Goal: Task Accomplishment & Management: Use online tool/utility

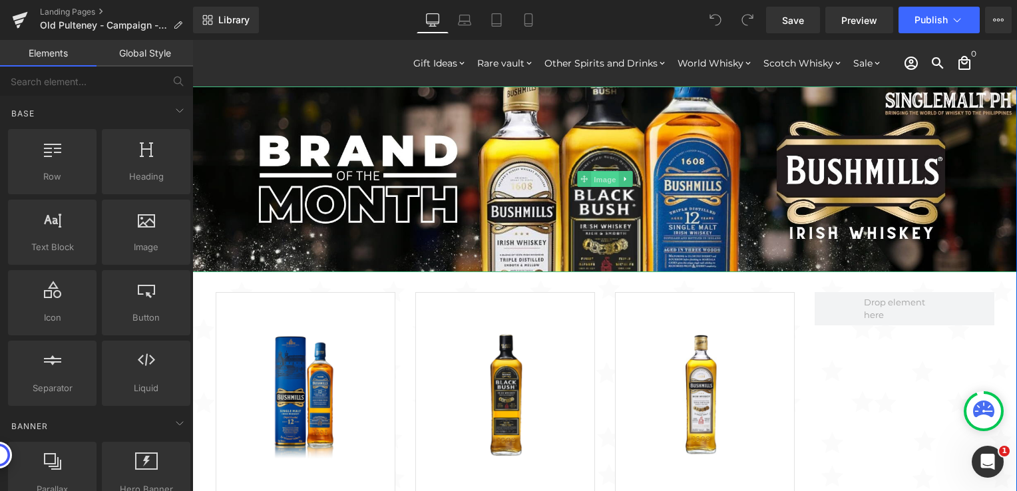
click at [599, 185] on span "Image" at bounding box center [605, 180] width 28 height 16
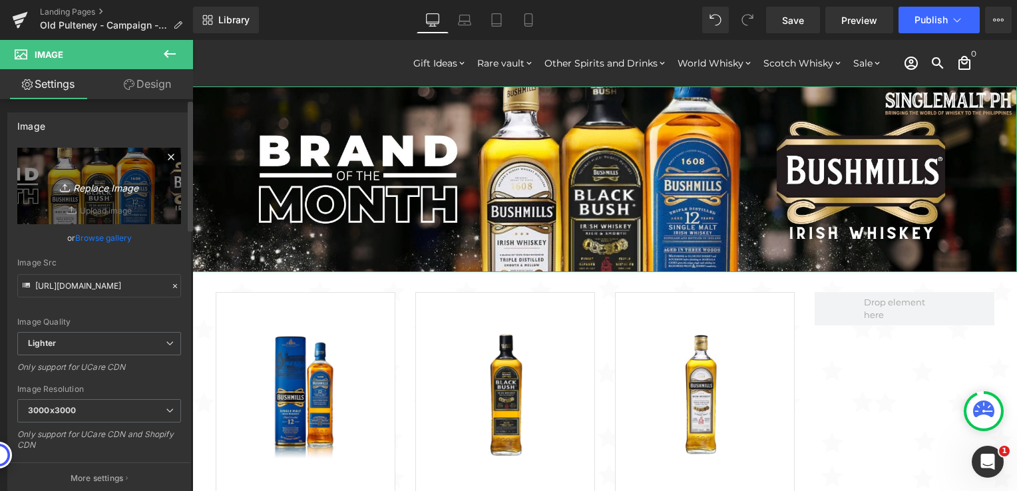
click at [109, 190] on icon "Replace Image" at bounding box center [99, 186] width 107 height 17
type input "C:\fakepath\Old Pulteney 2000x450.jpg"
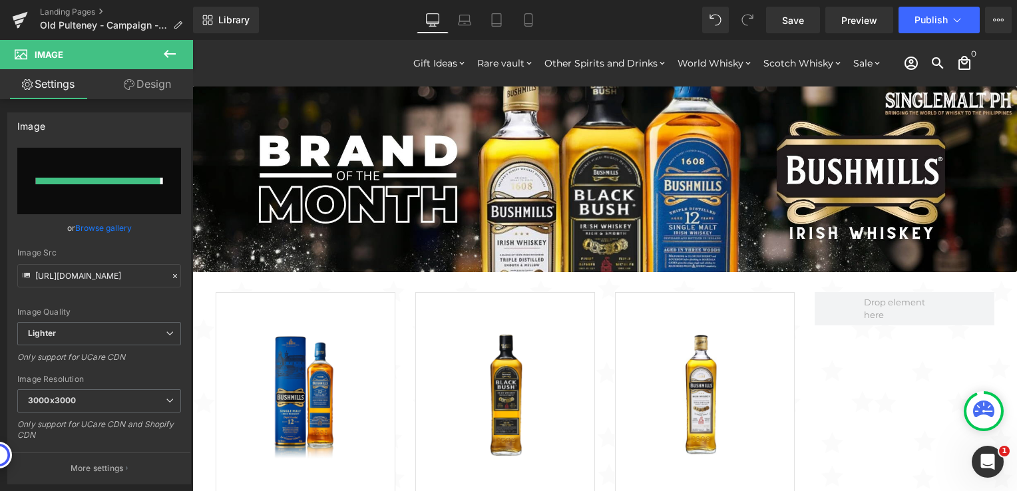
type input "[URL][DOMAIN_NAME]"
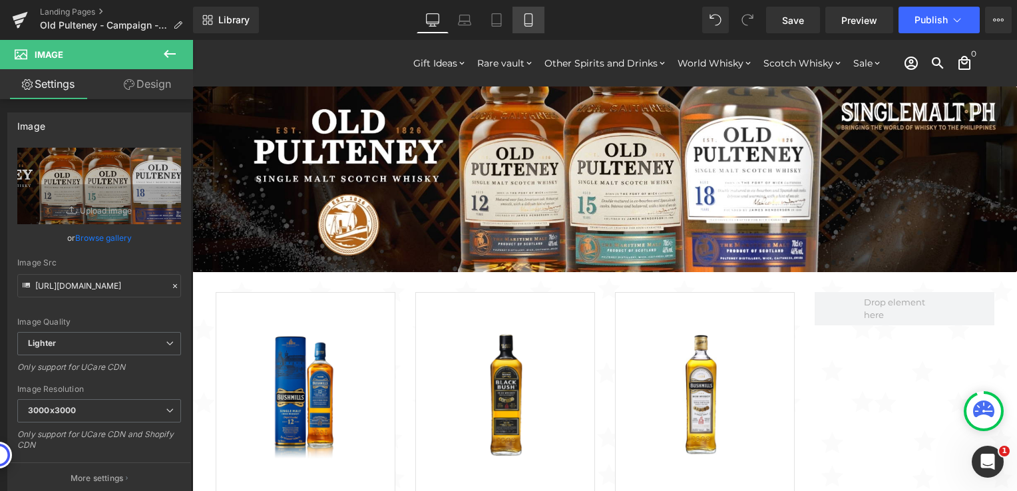
click at [533, 25] on icon at bounding box center [528, 19] width 13 height 13
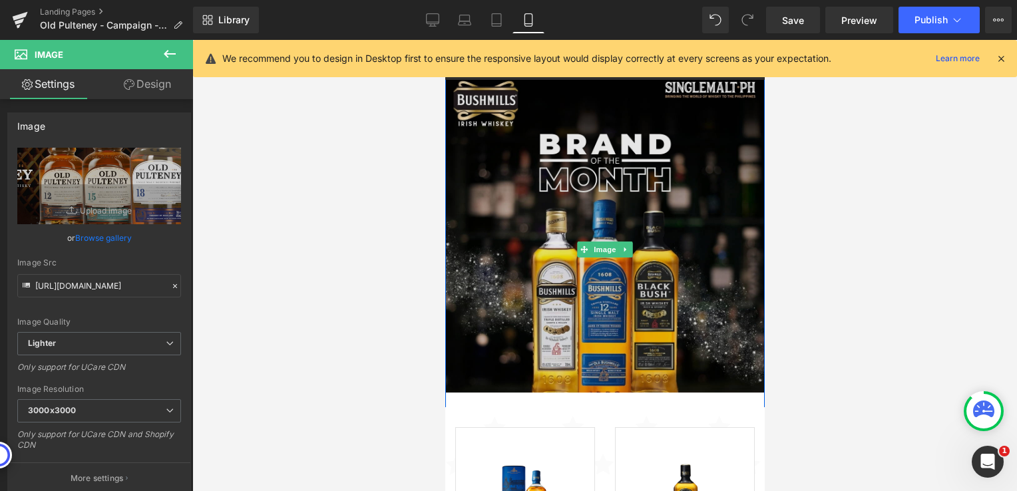
click at [613, 199] on img at bounding box center [605, 249] width 320 height 353
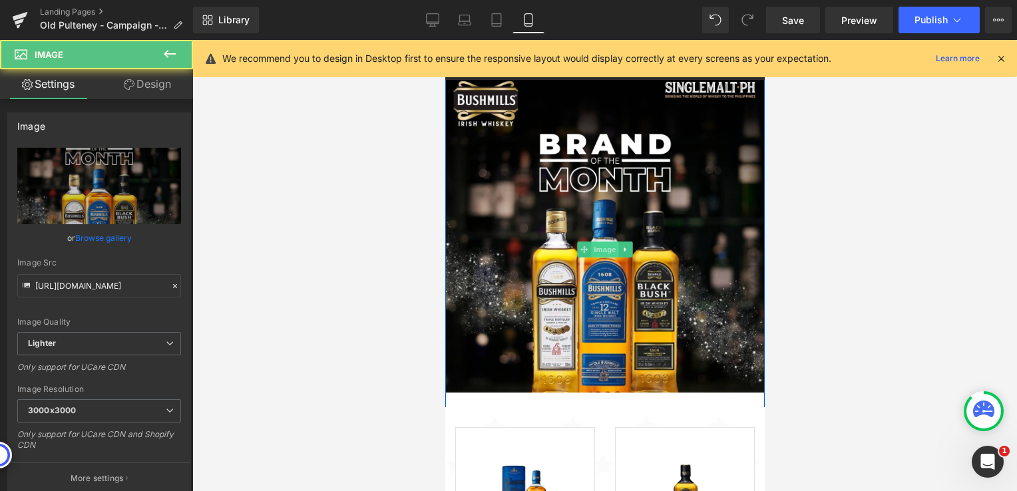
click at [594, 250] on span "Image" at bounding box center [604, 250] width 28 height 16
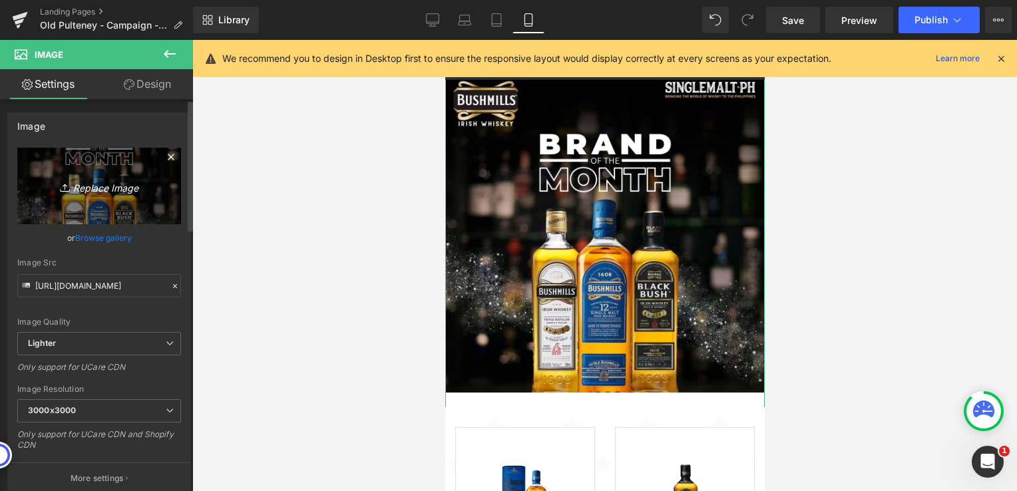
click at [108, 188] on icon "Replace Image" at bounding box center [99, 186] width 107 height 17
type input "C:\fakepath\Old Pulteney 1024x1024.jpg"
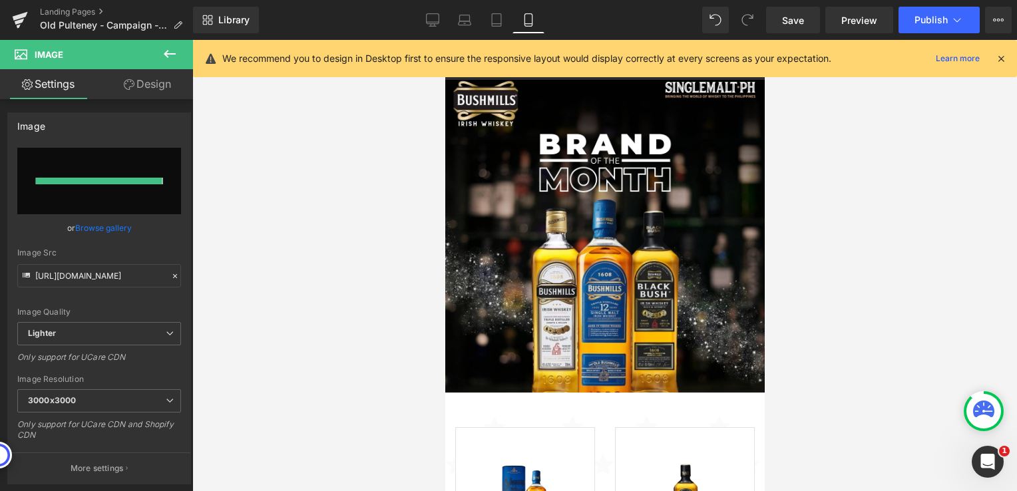
type input "[URL][DOMAIN_NAME]"
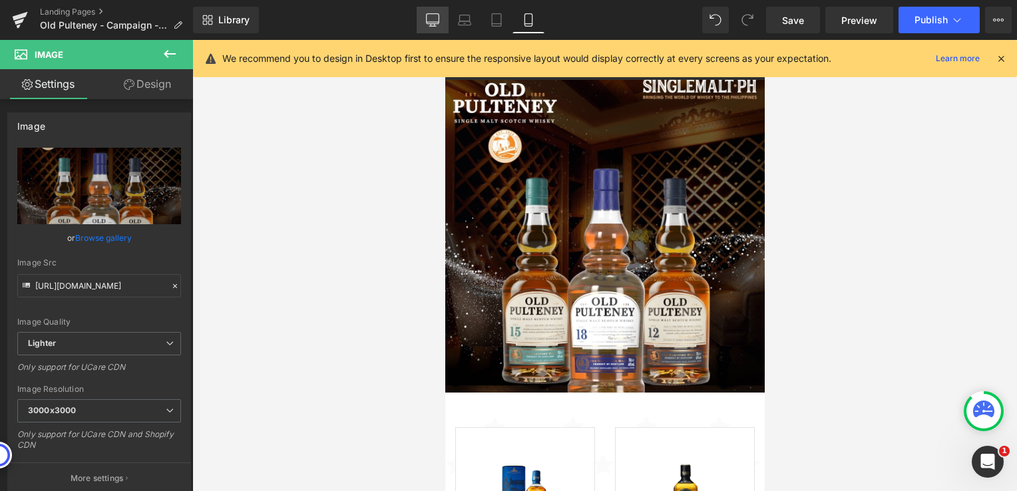
click at [433, 17] on icon at bounding box center [432, 19] width 13 height 13
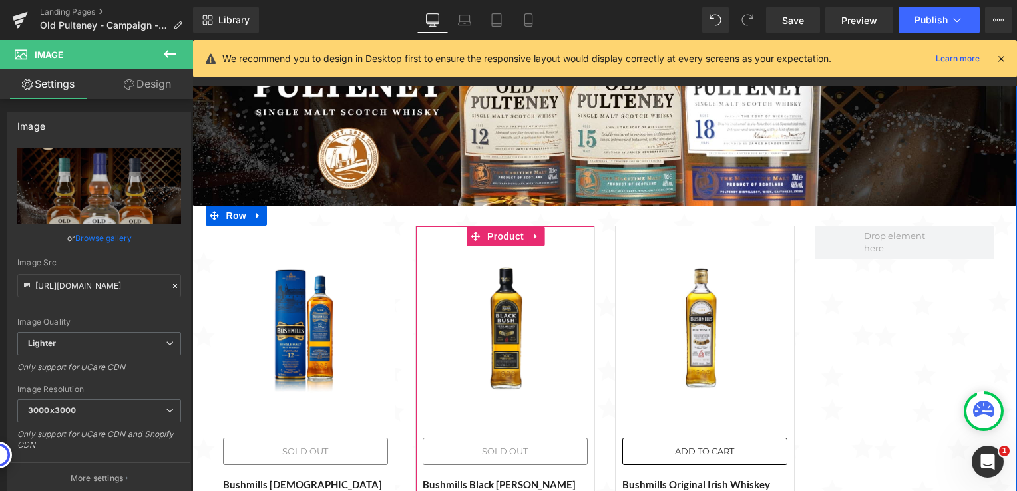
scroll to position [133, 0]
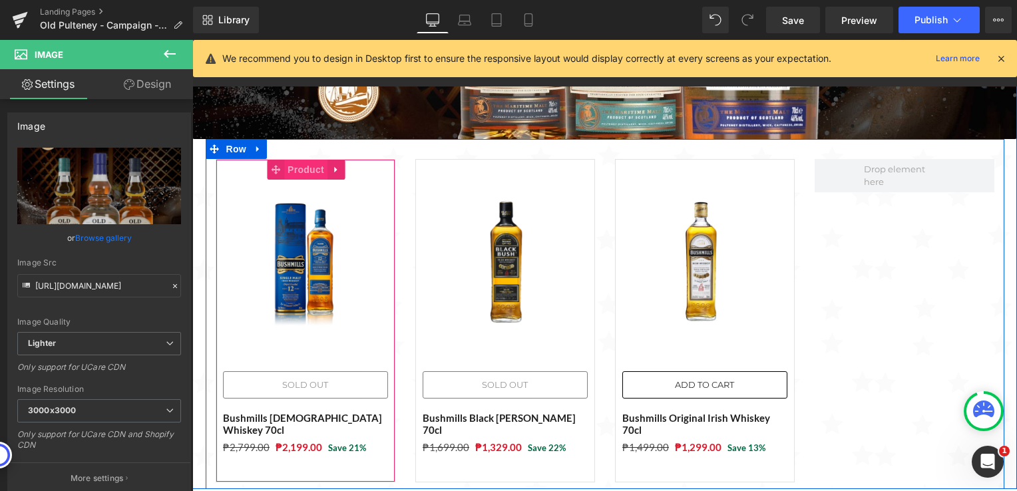
click at [290, 172] on span "Product" at bounding box center [305, 170] width 43 height 20
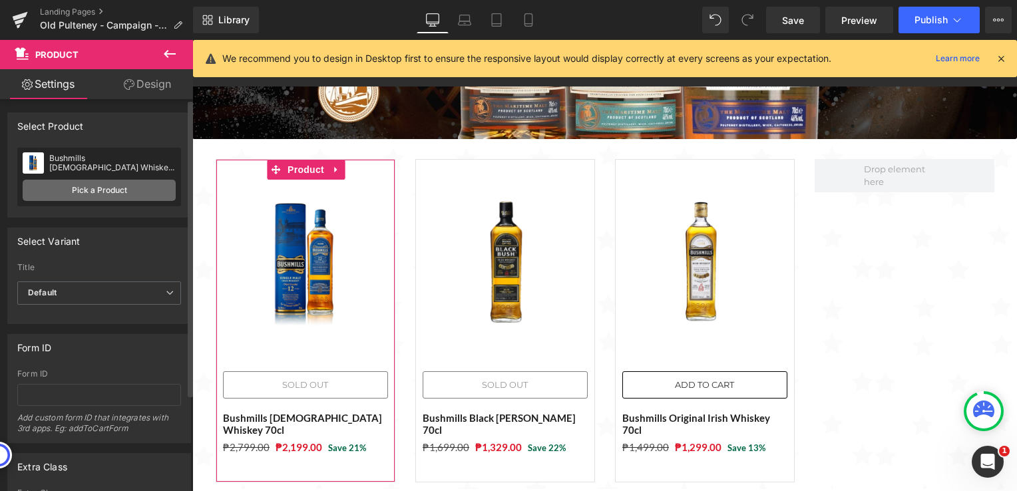
click at [93, 188] on link "Pick a Product" at bounding box center [99, 190] width 153 height 21
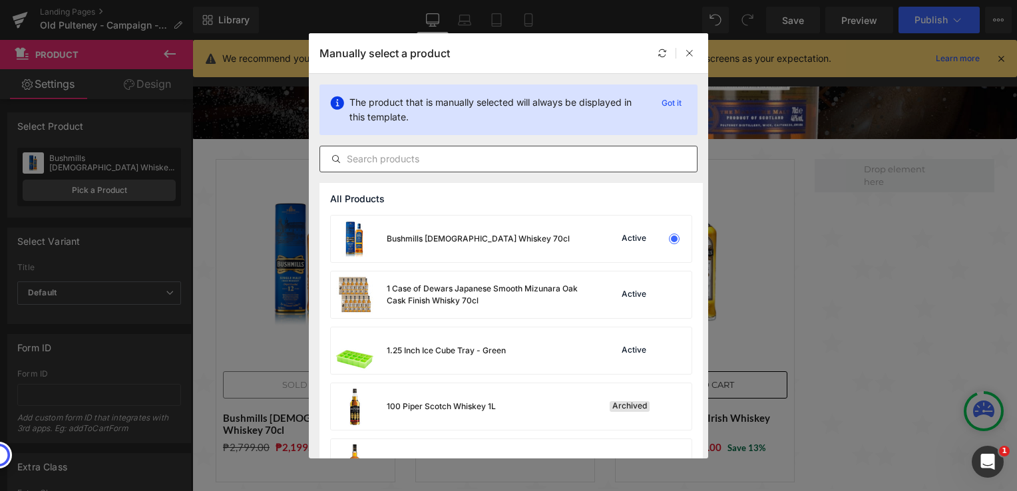
click at [413, 162] on input "text" at bounding box center [508, 159] width 377 height 16
paste input "Old Pulteney [DEMOGRAPHIC_DATA] Single Malt Scotch Whisky 70cl"
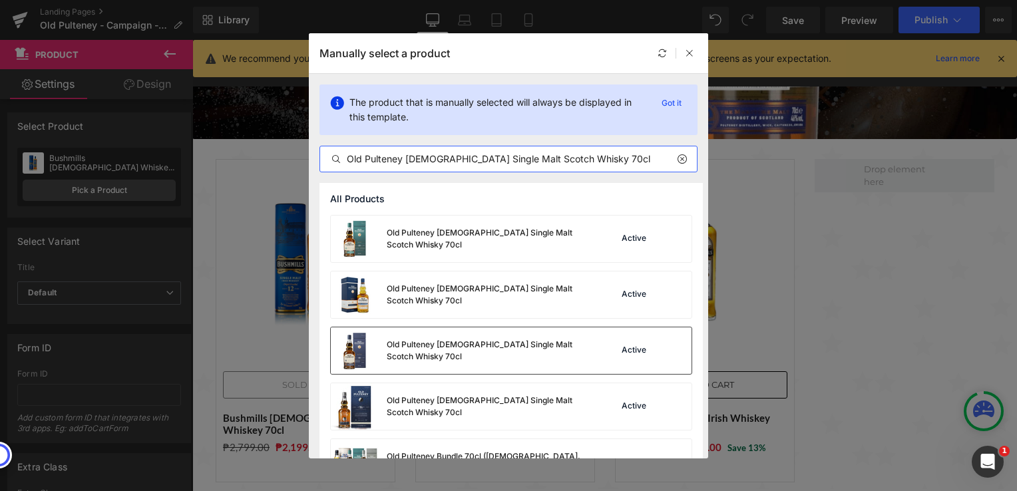
scroll to position [38, 0]
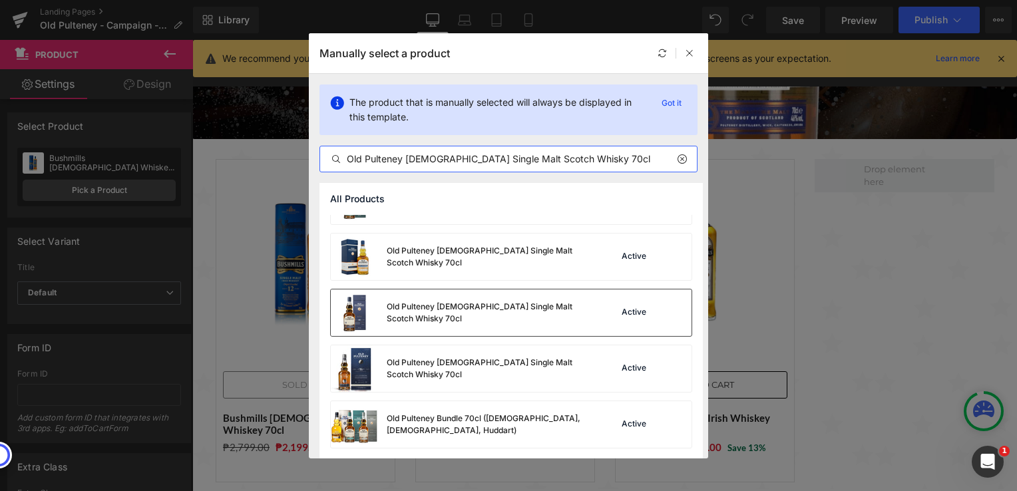
type input "Old Pulteney [DEMOGRAPHIC_DATA] Single Malt Scotch Whisky 70cl"
click at [357, 310] on img at bounding box center [355, 313] width 48 height 47
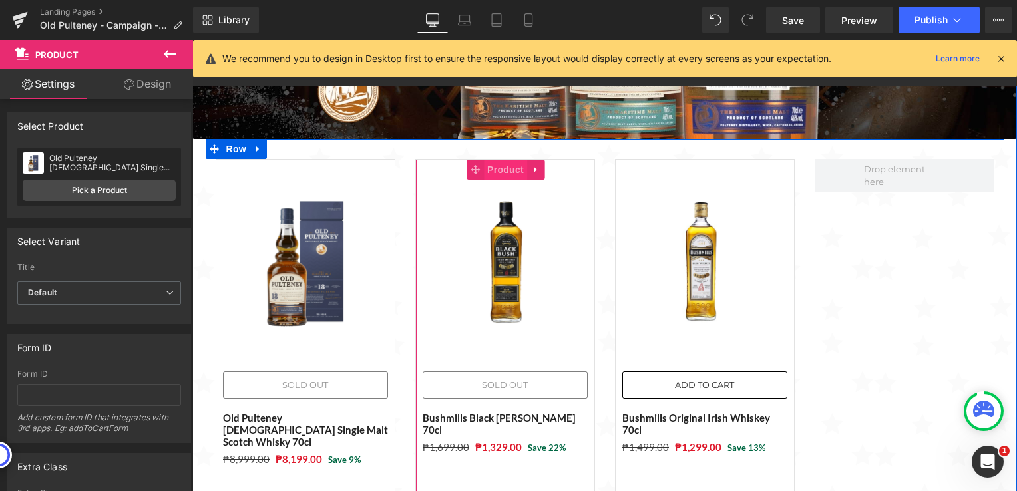
click at [494, 172] on span "Product" at bounding box center [505, 170] width 43 height 20
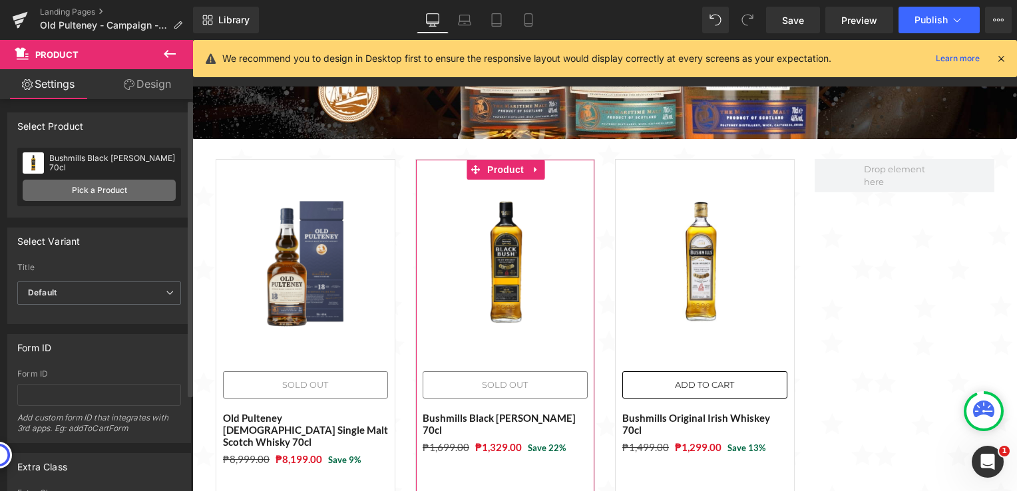
click at [91, 190] on link "Pick a Product" at bounding box center [99, 190] width 153 height 21
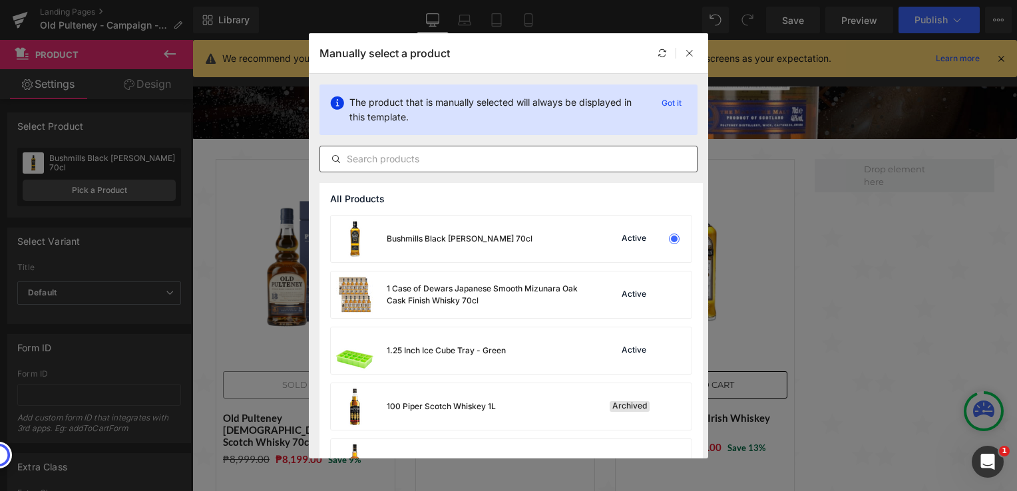
click at [421, 158] on input "text" at bounding box center [508, 159] width 377 height 16
paste input "Old Pulteney [DEMOGRAPHIC_DATA] Single Malt Scotch Whisky 70cl"
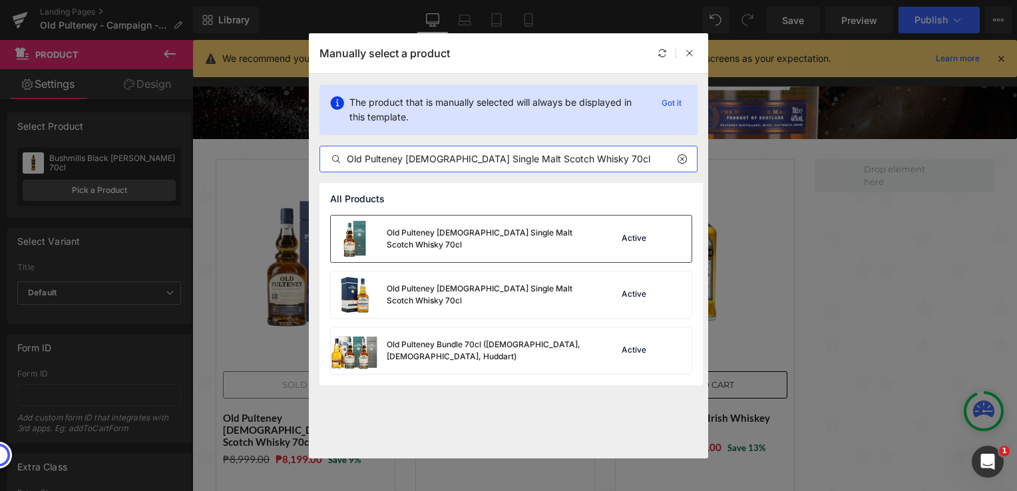
type input "Old Pulteney [DEMOGRAPHIC_DATA] Single Malt Scotch Whisky 70cl"
drag, startPoint x: 379, startPoint y: 236, endPoint x: 188, endPoint y: 194, distance: 195.5
click at [379, 236] on div "Old Pulteney [DEMOGRAPHIC_DATA] Single Malt Scotch Whisky 70cl" at bounding box center [459, 239] width 256 height 47
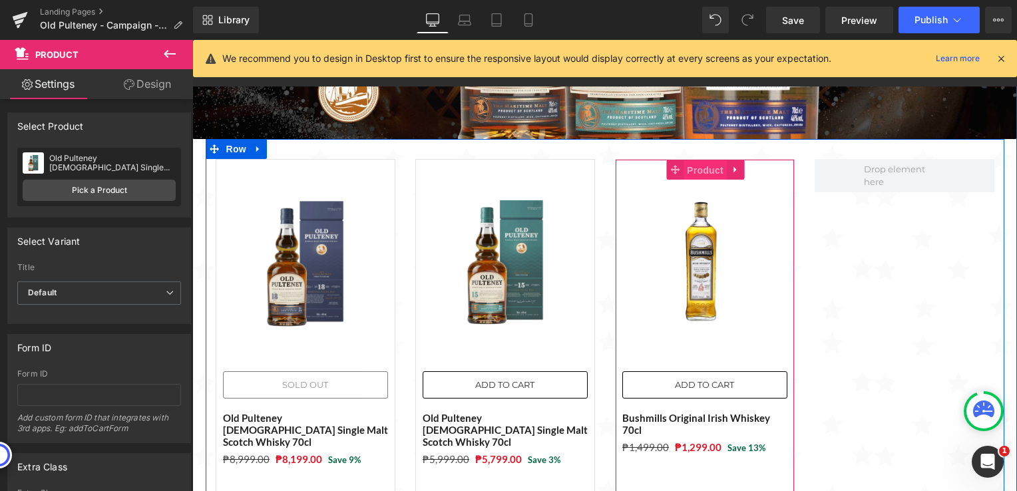
click at [703, 167] on span "Product" at bounding box center [705, 170] width 43 height 20
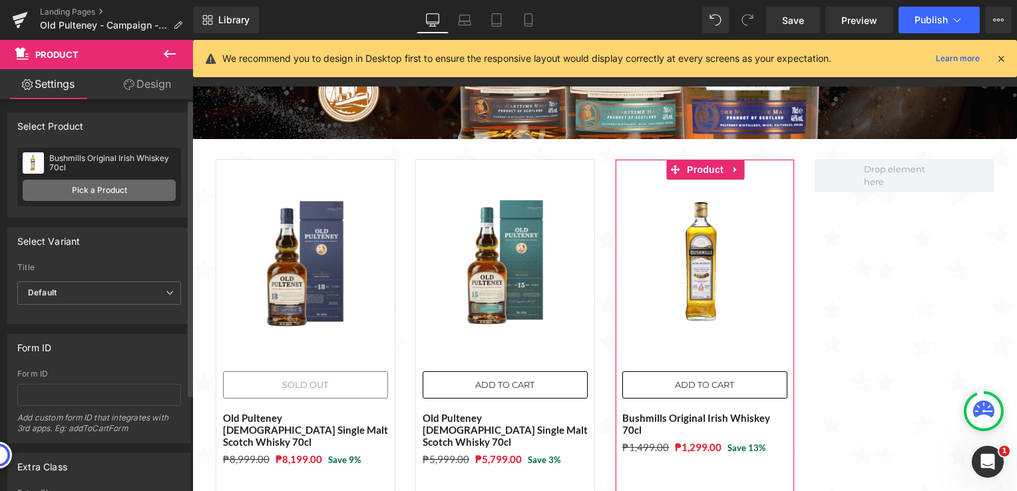
click at [92, 190] on link "Pick a Product" at bounding box center [99, 190] width 153 height 21
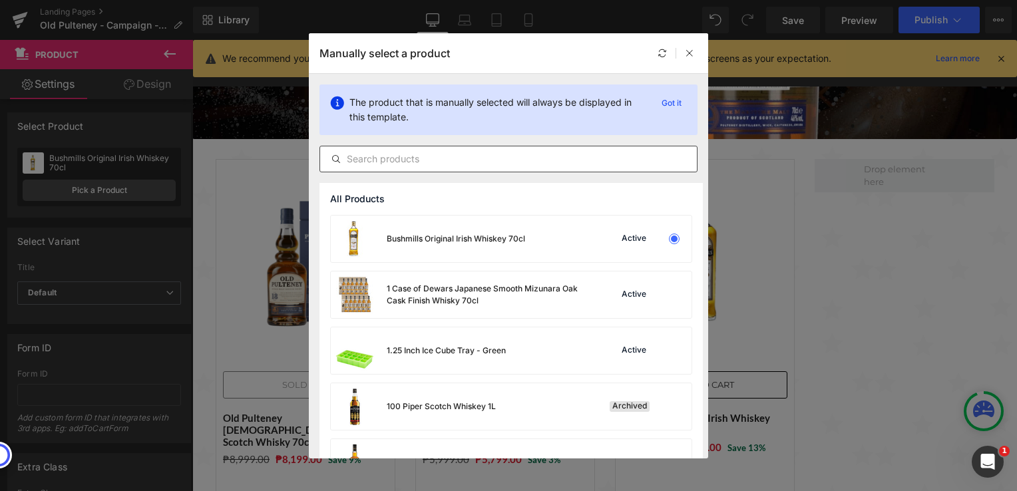
click at [426, 163] on input "text" at bounding box center [508, 159] width 377 height 16
paste input "Old Pulteney [DEMOGRAPHIC_DATA] Single Malt Scotch Whisky 70cl"
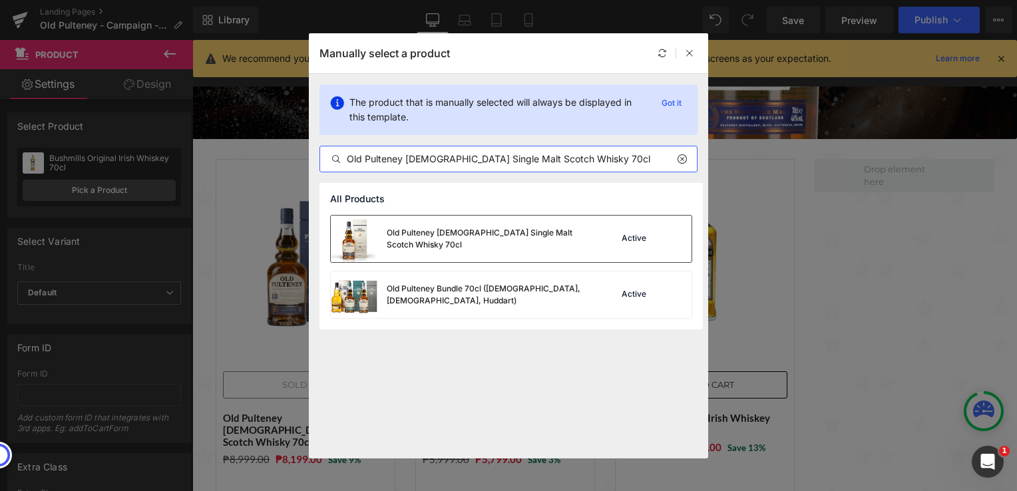
type input "Old Pulteney [DEMOGRAPHIC_DATA] Single Malt Scotch Whisky 70cl"
click at [437, 240] on div "Old Pulteney [DEMOGRAPHIC_DATA] Single Malt Scotch Whisky 70cl" at bounding box center [487, 239] width 200 height 24
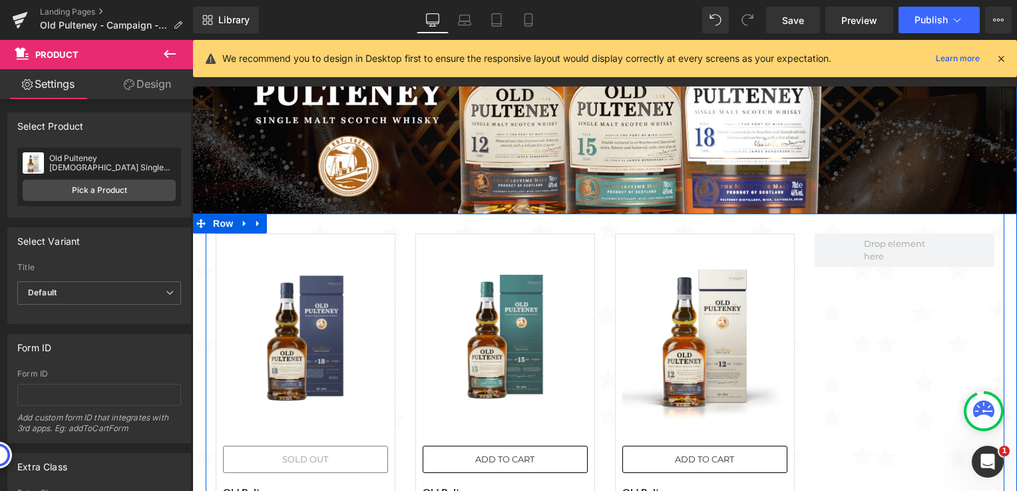
scroll to position [0, 0]
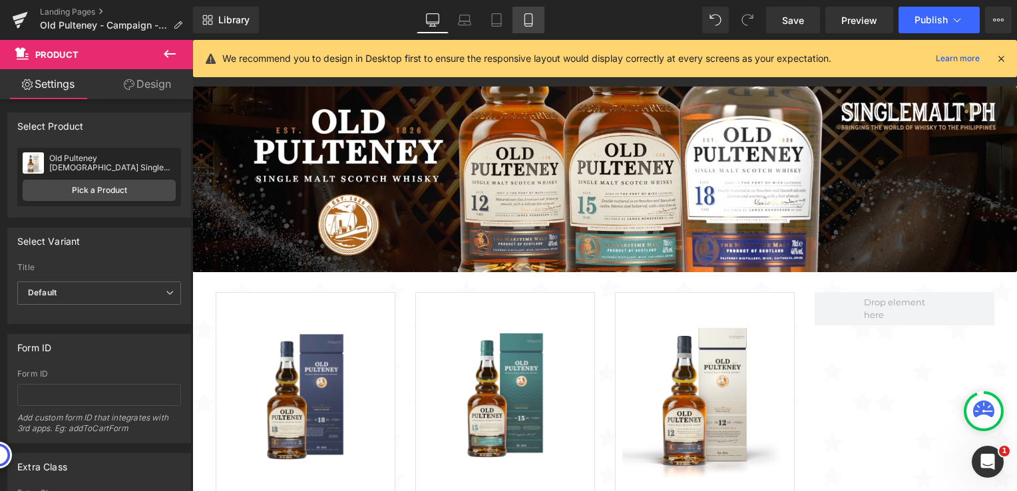
click at [526, 20] on icon at bounding box center [528, 19] width 13 height 13
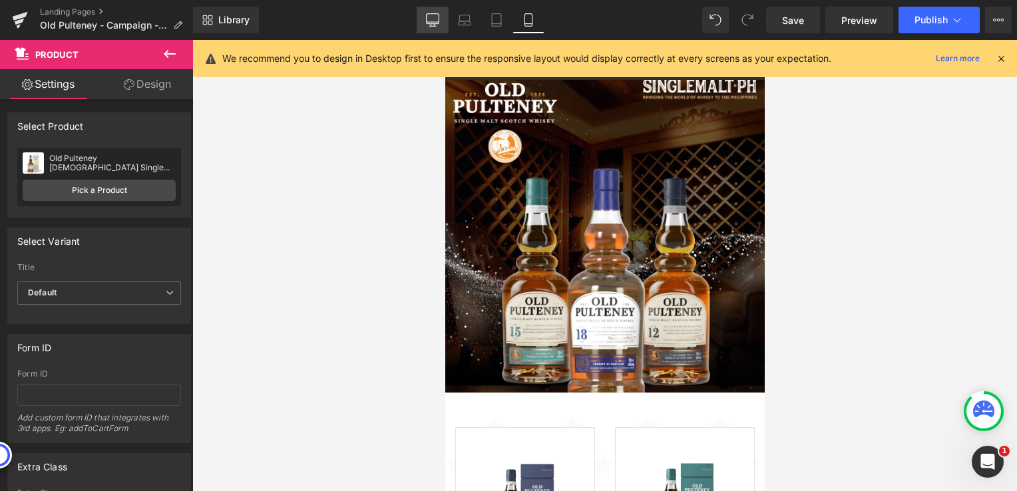
click at [438, 19] on icon at bounding box center [432, 19] width 13 height 13
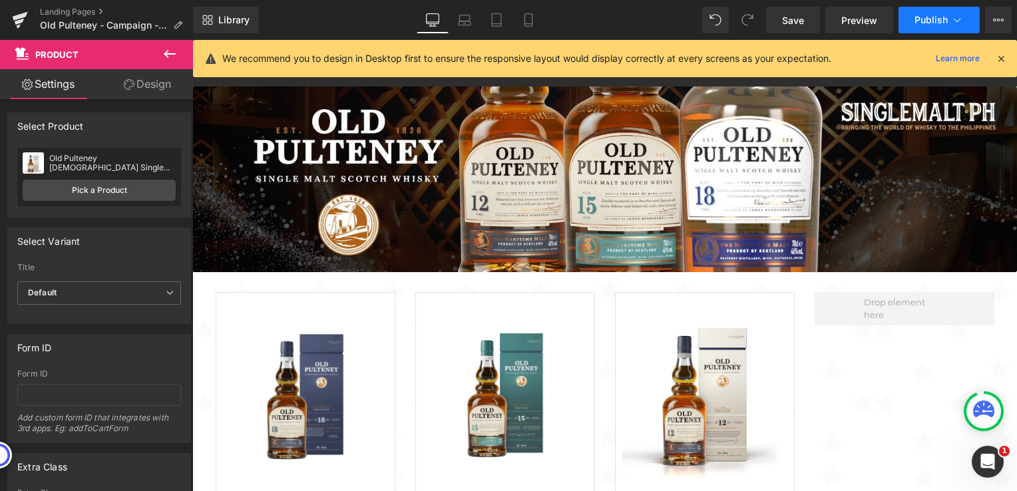
click at [945, 20] on span "Publish" at bounding box center [931, 20] width 33 height 11
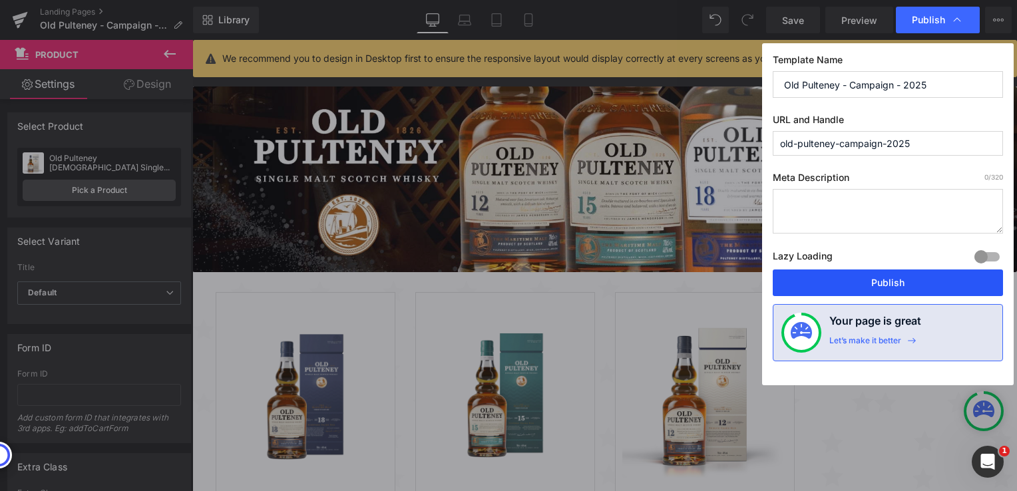
click at [857, 286] on button "Publish" at bounding box center [888, 283] width 230 height 27
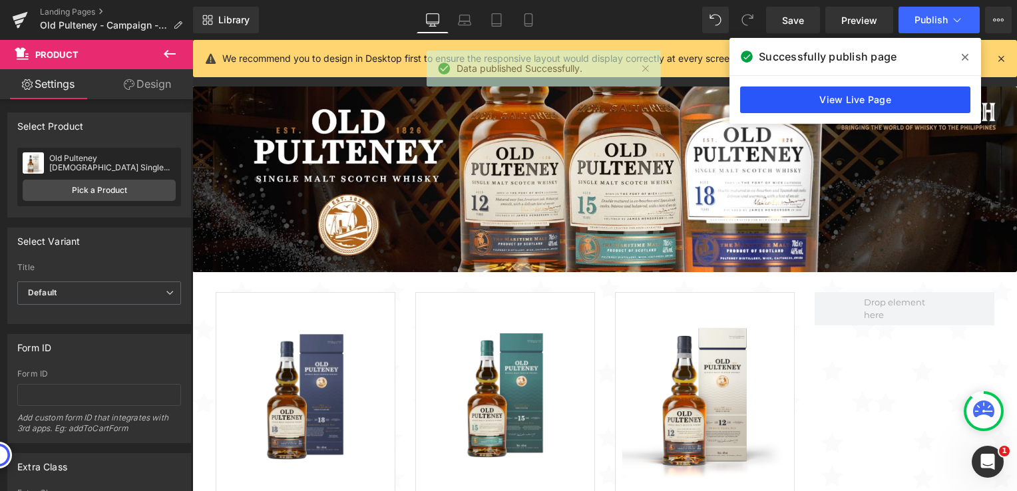
click at [850, 102] on link "View Live Page" at bounding box center [855, 100] width 230 height 27
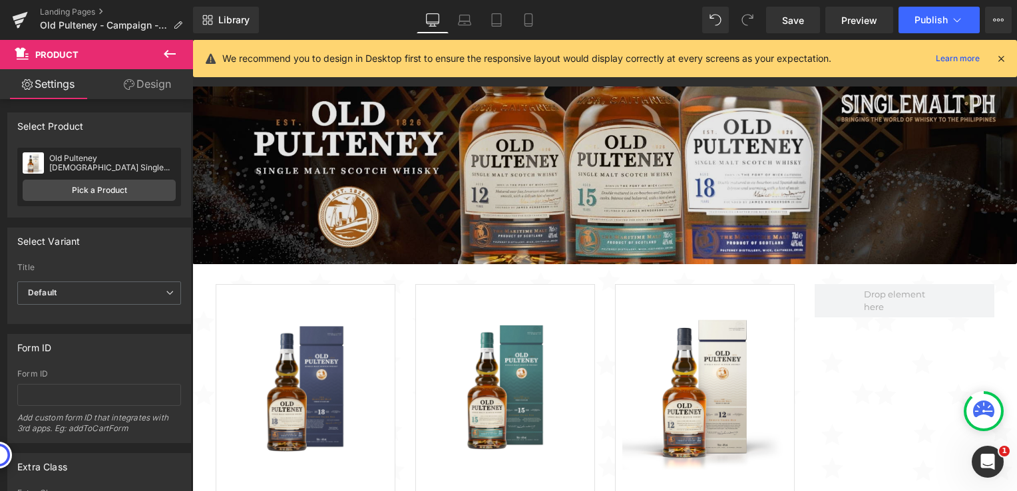
scroll to position [6, 0]
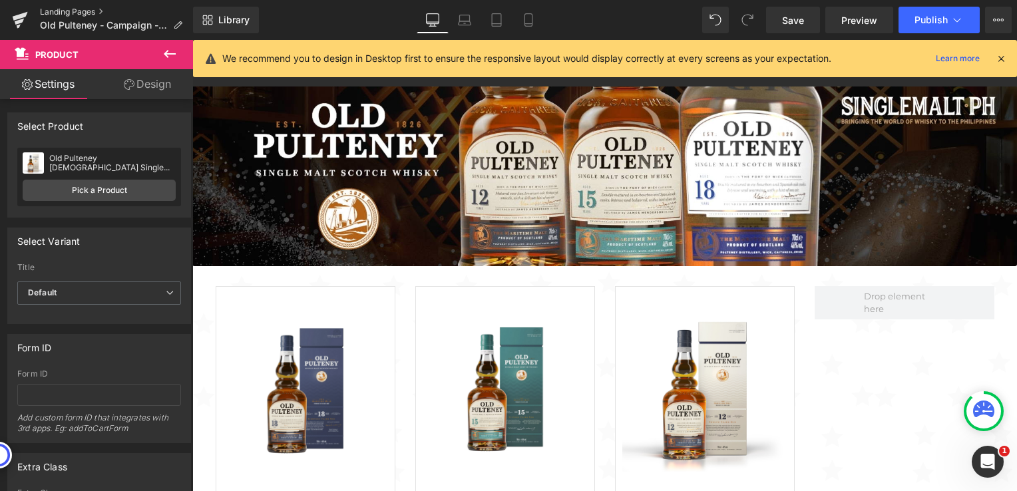
click at [69, 12] on link "Landing Pages" at bounding box center [116, 12] width 153 height 11
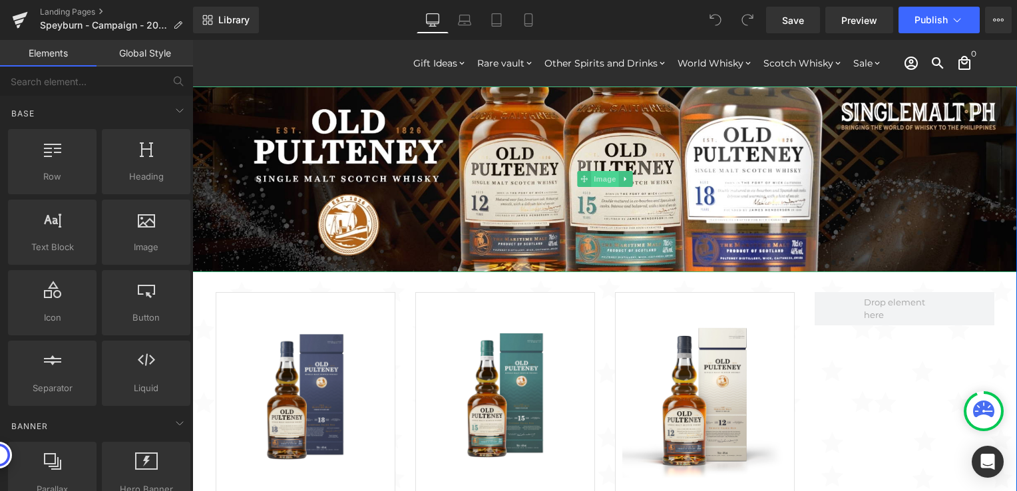
click at [591, 183] on span "Image" at bounding box center [605, 179] width 28 height 16
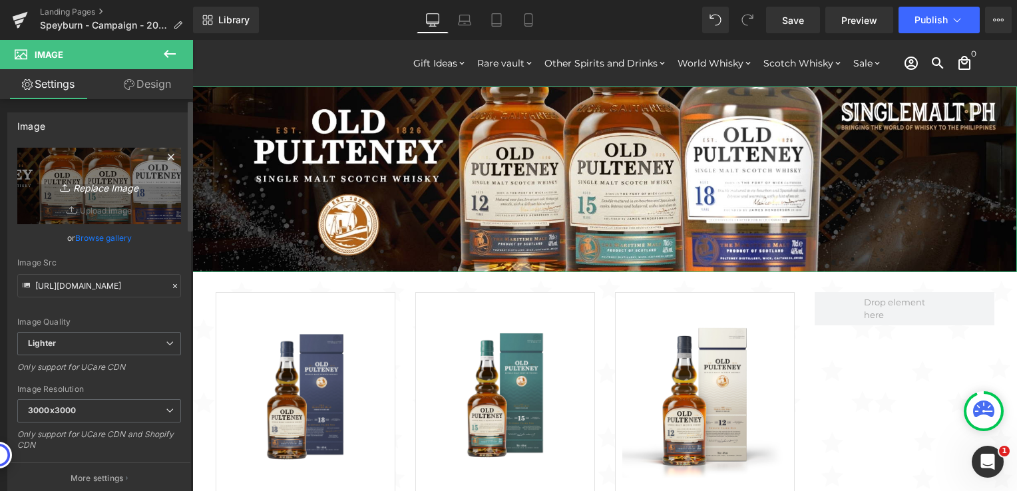
click at [97, 191] on icon "Replace Image" at bounding box center [99, 186] width 107 height 17
type input "C:\fakepath\Speyburn 2000x450.jpg"
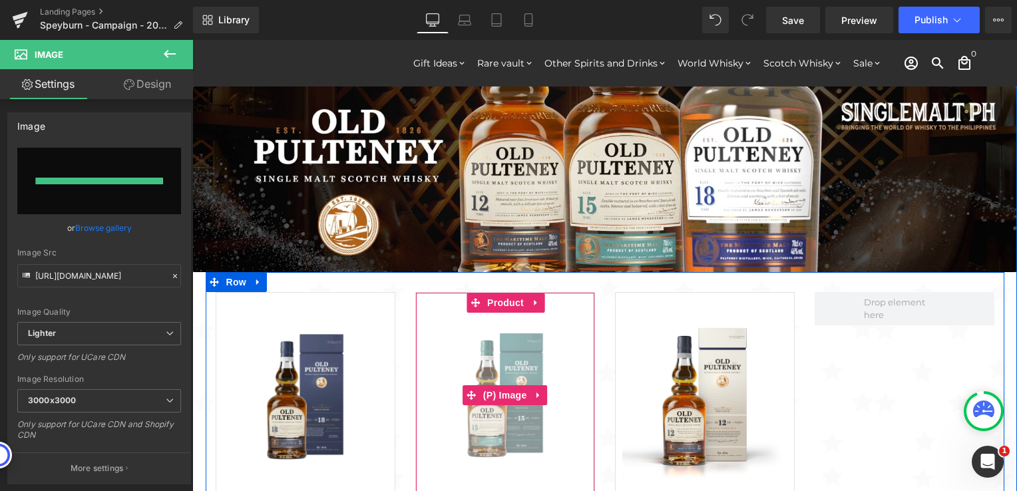
type input "[URL][DOMAIN_NAME]"
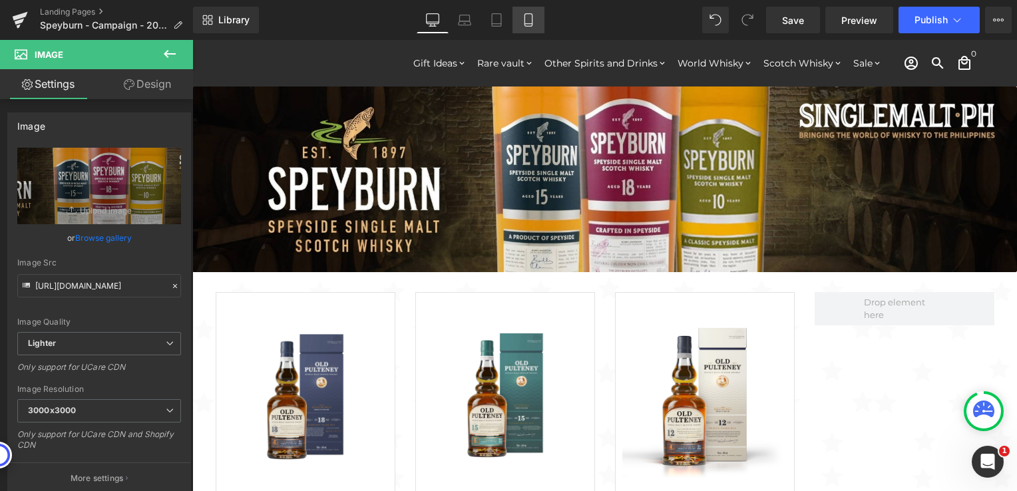
click at [535, 25] on link "Mobile" at bounding box center [529, 20] width 32 height 27
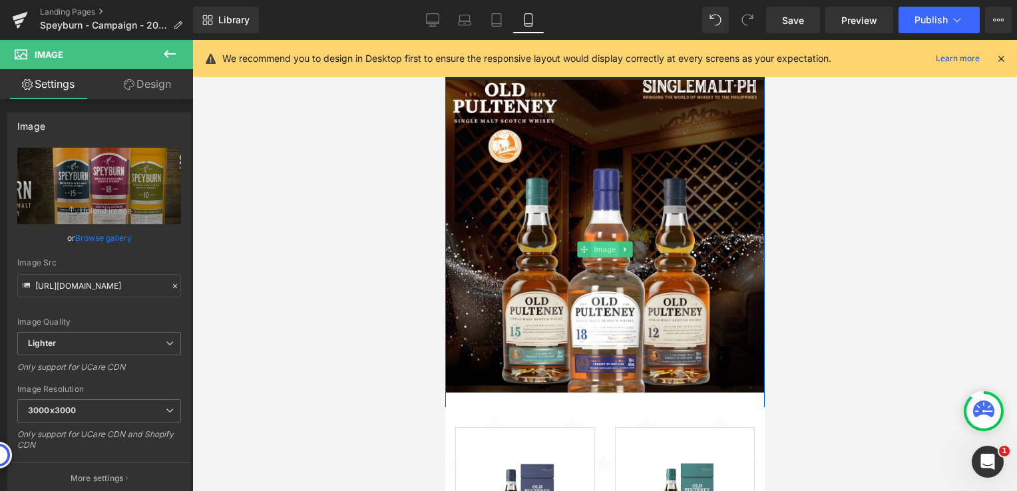
click at [594, 252] on span "Image" at bounding box center [604, 250] width 28 height 16
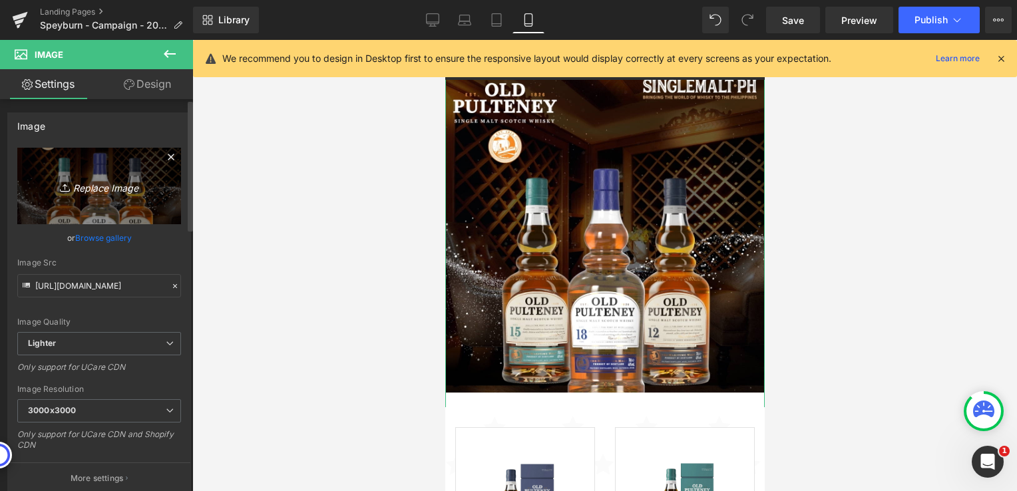
click at [85, 189] on icon "Replace Image" at bounding box center [99, 186] width 107 height 17
type input "C:\fakepath\Speyburn 1024x1024.jpg"
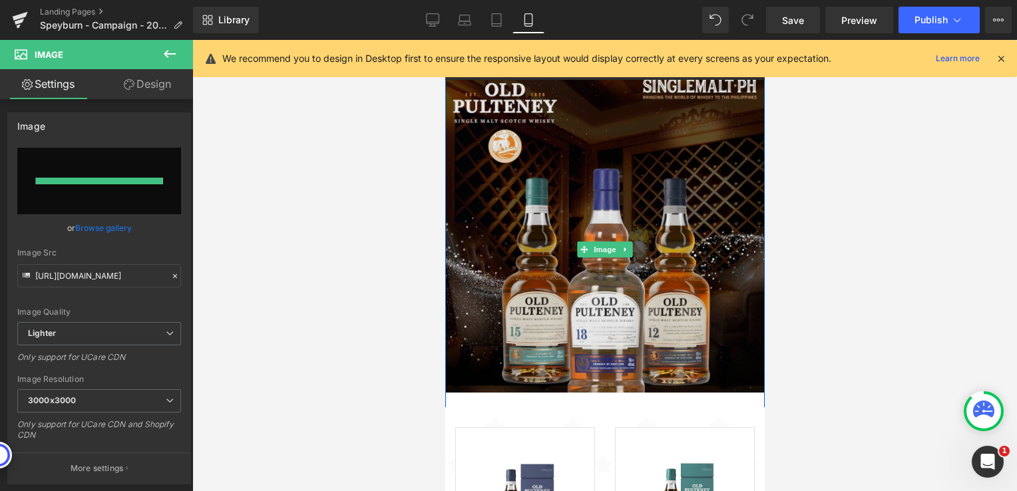
type input "[URL][DOMAIN_NAME]"
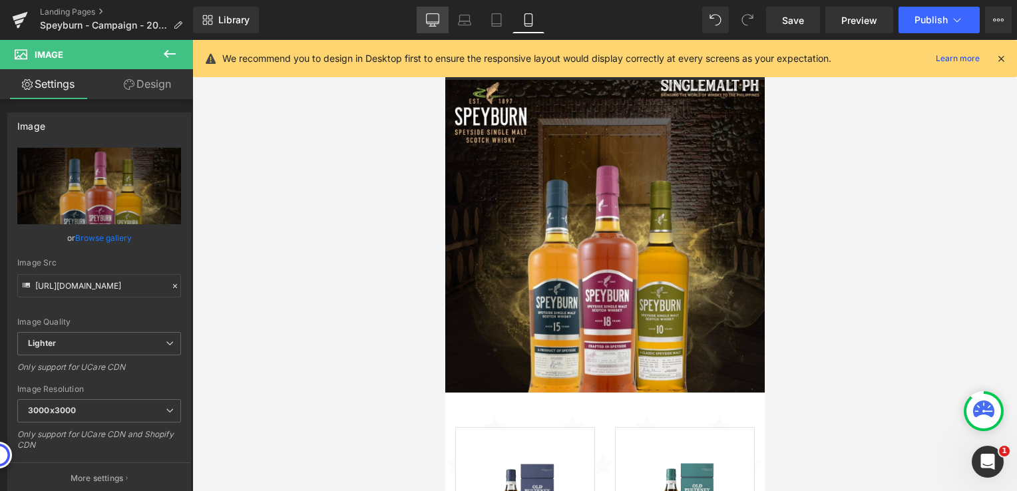
click at [435, 19] on icon at bounding box center [432, 19] width 13 height 13
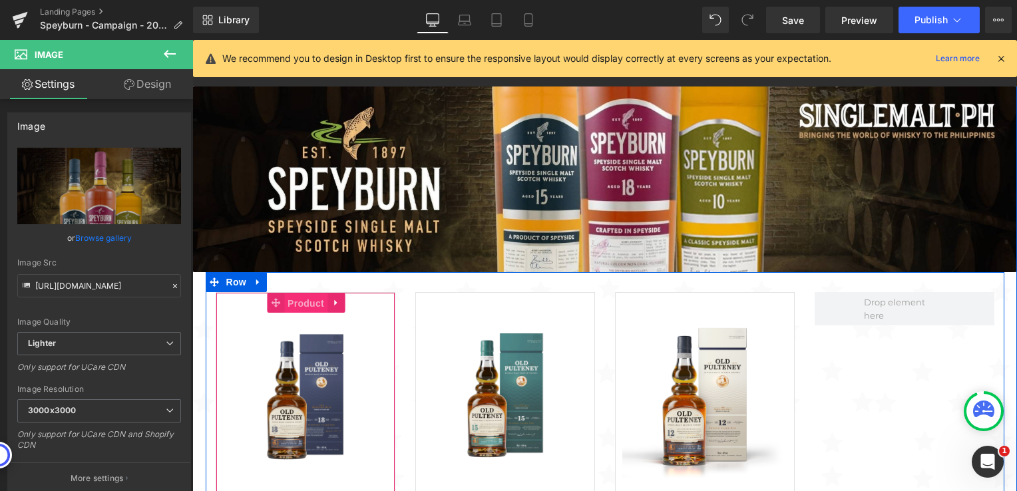
click at [296, 300] on span "Product" at bounding box center [305, 304] width 43 height 20
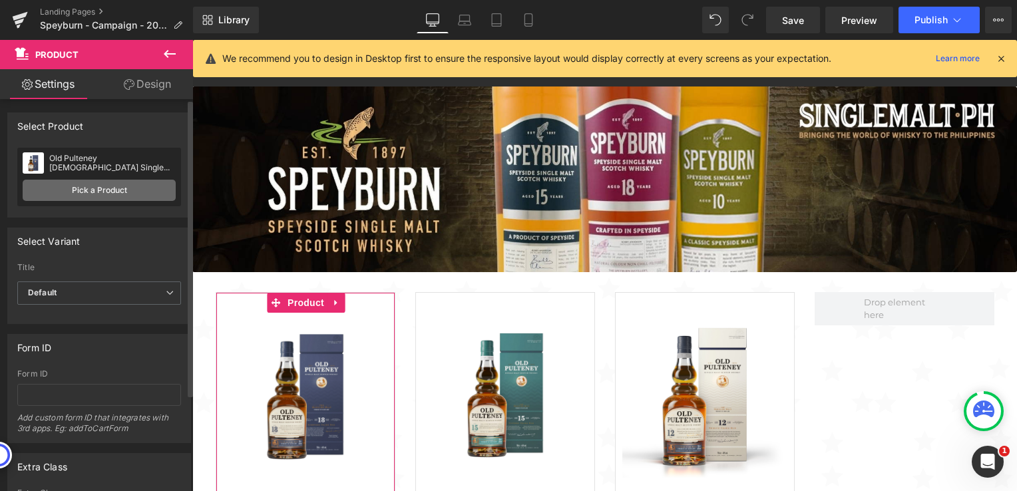
click at [91, 188] on link "Pick a Product" at bounding box center [99, 190] width 153 height 21
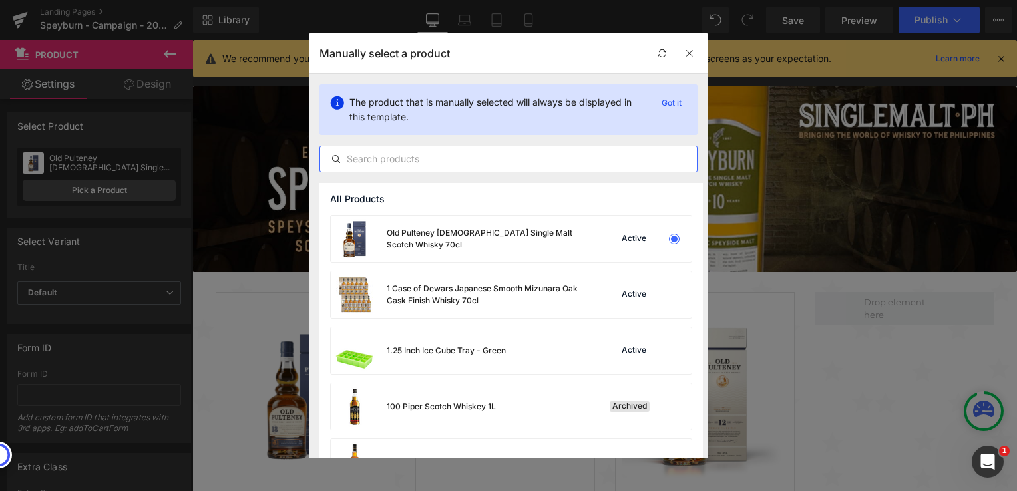
click at [377, 163] on input "text" at bounding box center [508, 159] width 377 height 16
paste input "Speyburn [DEMOGRAPHIC_DATA] 70cl"
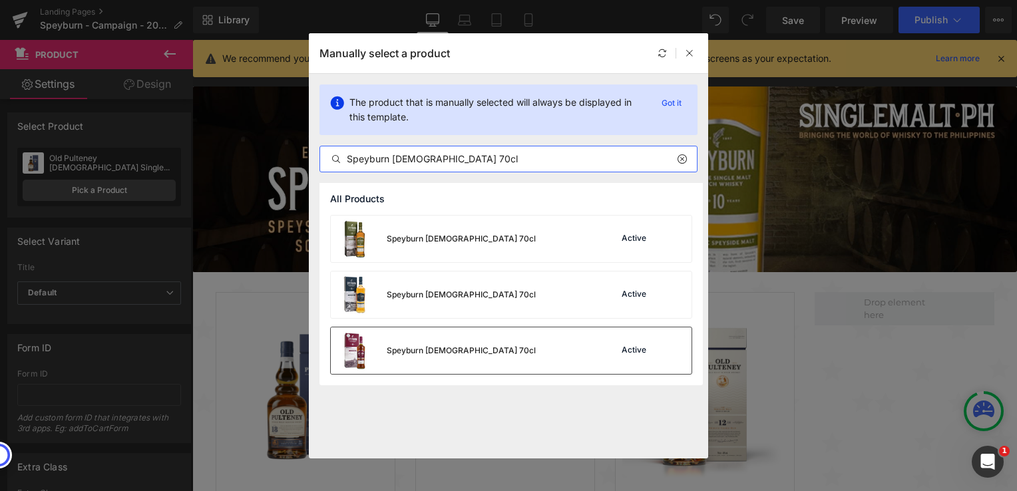
type input "Speyburn [DEMOGRAPHIC_DATA] 70cl"
click at [430, 345] on div "Speyburn [DEMOGRAPHIC_DATA] 70cl" at bounding box center [461, 351] width 149 height 12
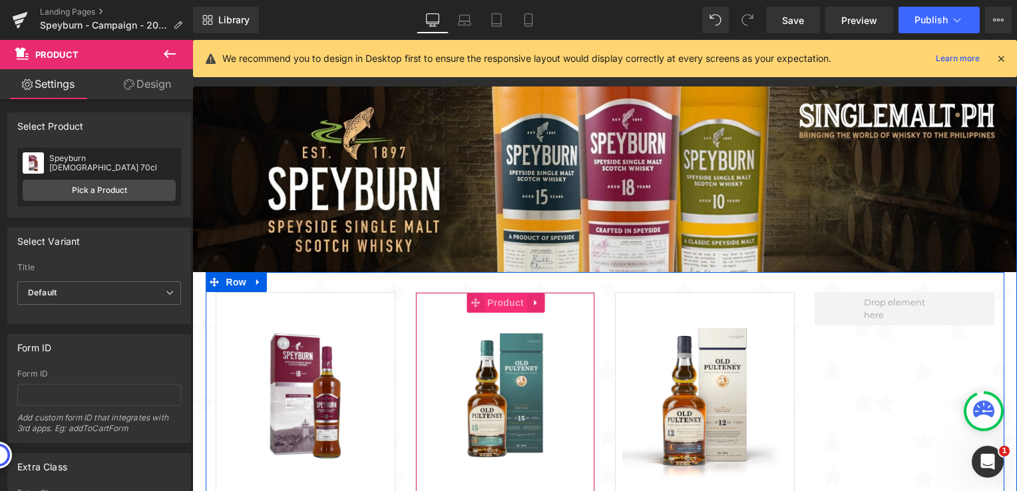
click at [491, 303] on span "Product" at bounding box center [505, 303] width 43 height 20
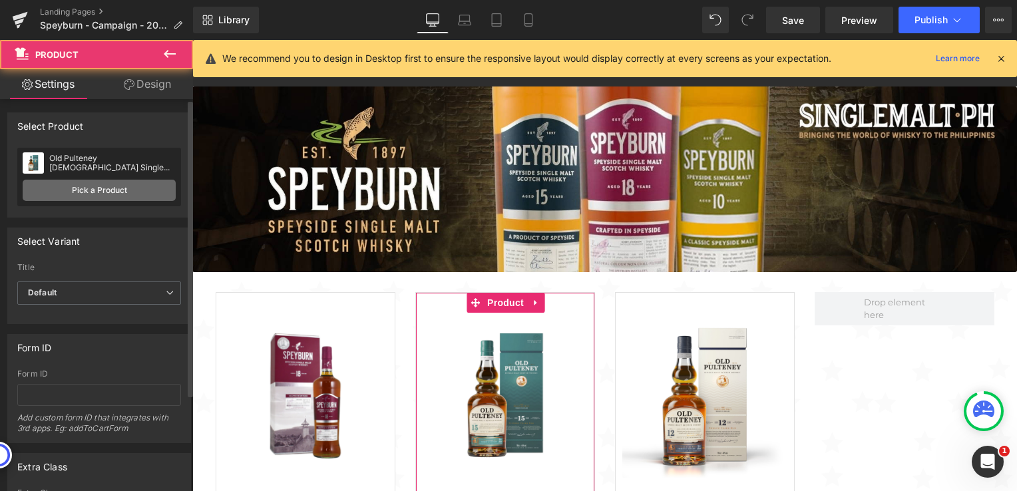
click at [139, 194] on link "Pick a Product" at bounding box center [99, 190] width 153 height 21
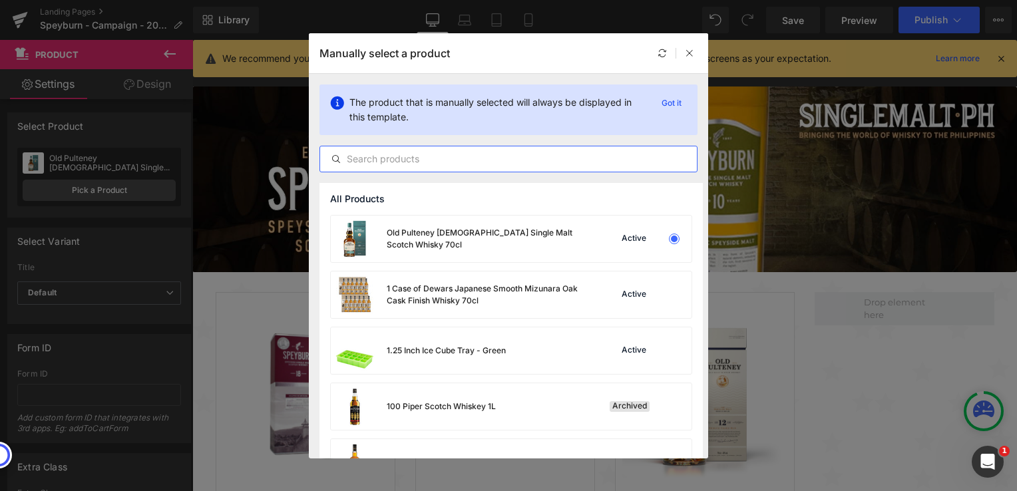
click at [389, 158] on input "text" at bounding box center [508, 159] width 377 height 16
paste input "Speyburn [DEMOGRAPHIC_DATA] 70cl"
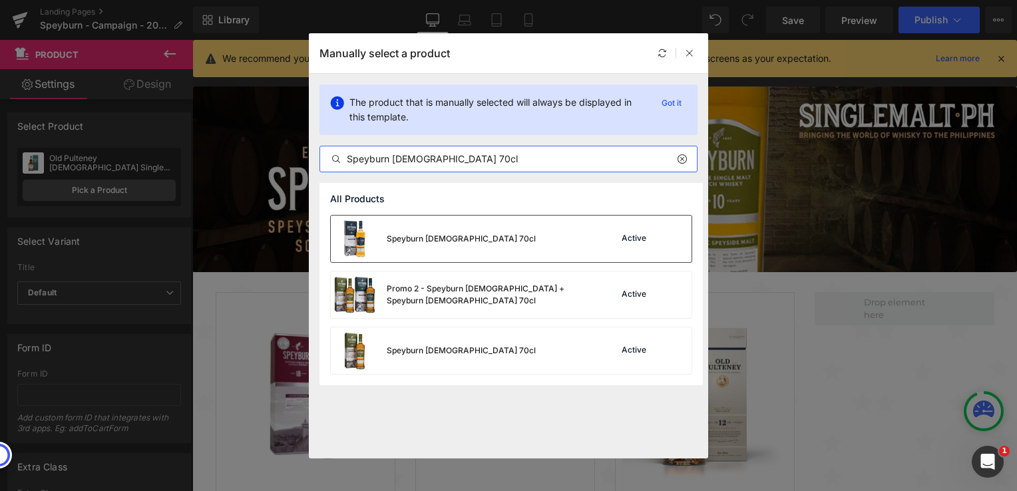
type input "Speyburn [DEMOGRAPHIC_DATA] 70cl"
click at [428, 241] on div "Speyburn [DEMOGRAPHIC_DATA] 70cl" at bounding box center [461, 239] width 149 height 12
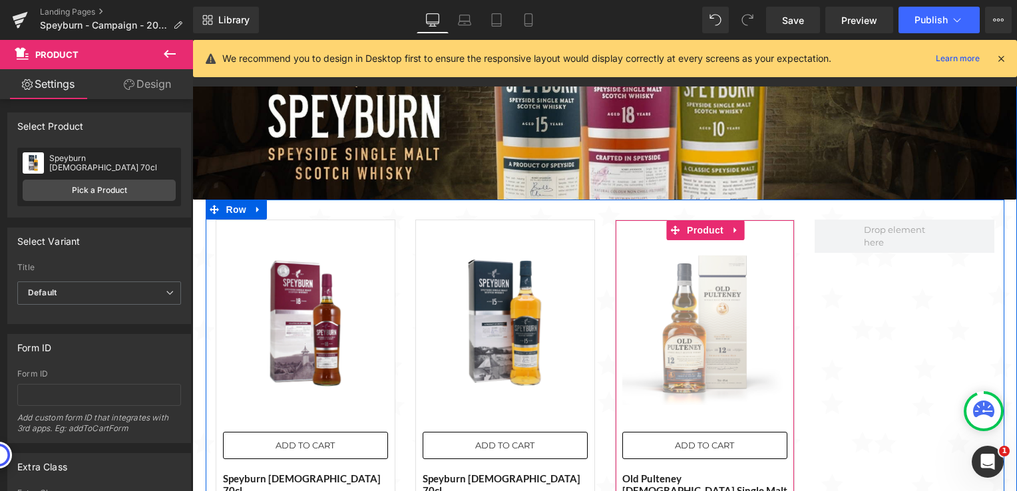
scroll to position [67, 0]
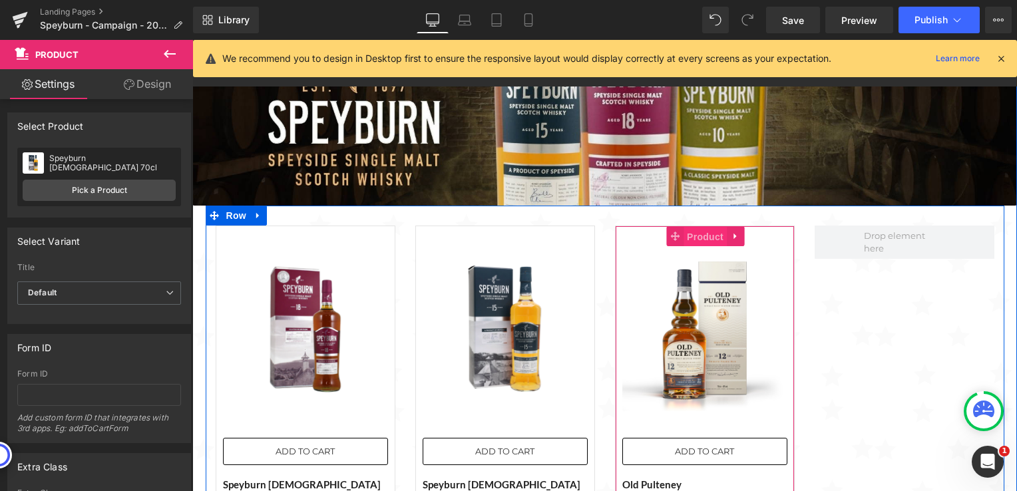
click at [702, 238] on span "Product" at bounding box center [705, 237] width 43 height 20
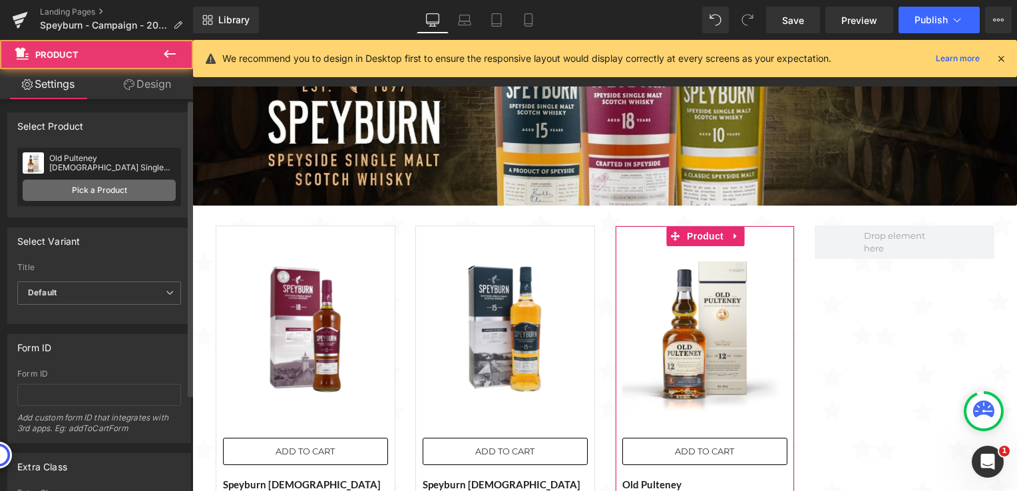
click at [128, 193] on link "Pick a Product" at bounding box center [99, 190] width 153 height 21
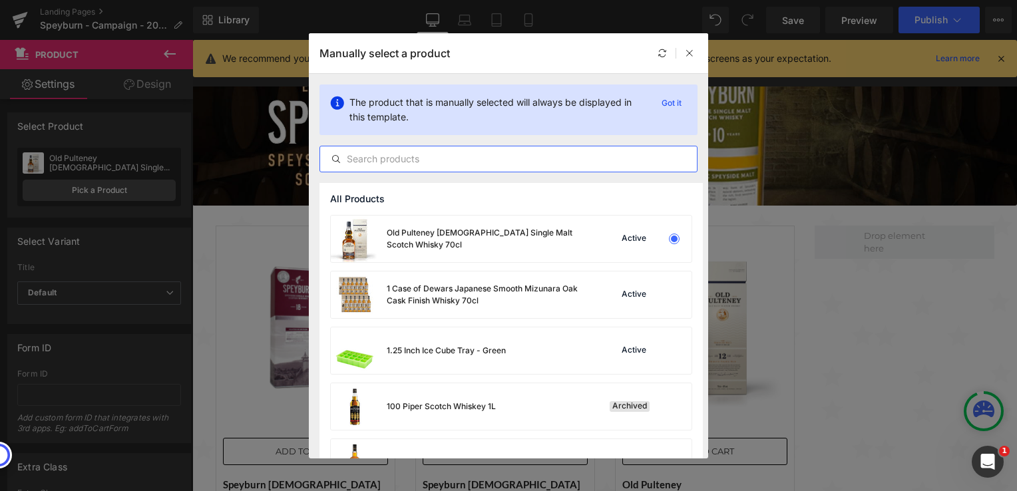
click at [431, 156] on input "text" at bounding box center [508, 159] width 377 height 16
paste input "Speyburn [DEMOGRAPHIC_DATA] 70cl"
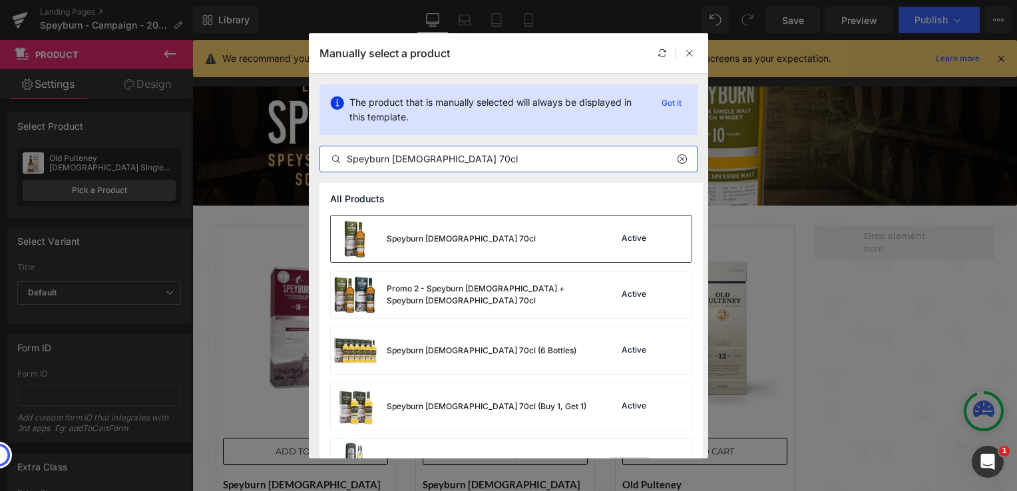
type input "Speyburn [DEMOGRAPHIC_DATA] 70cl"
click at [466, 239] on div "Speyburn [DEMOGRAPHIC_DATA] 70cl" at bounding box center [461, 239] width 149 height 12
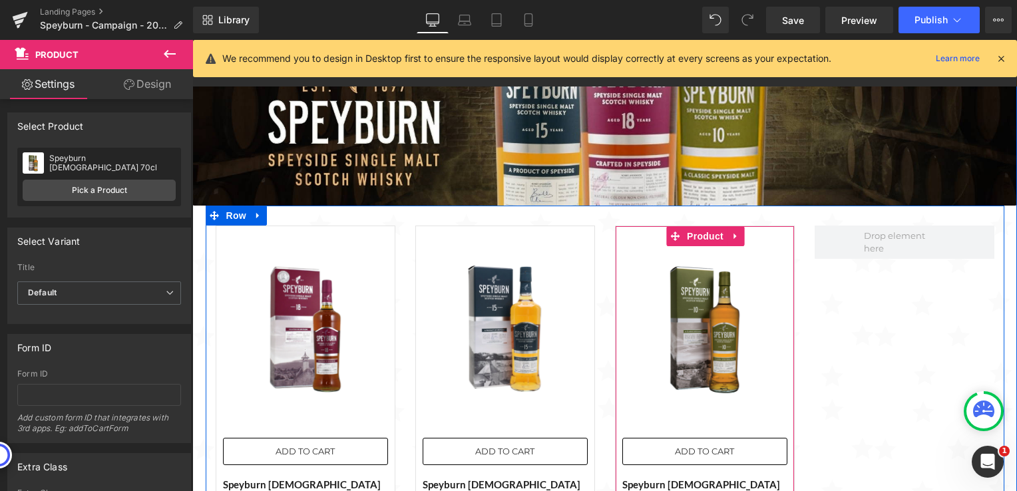
scroll to position [133, 0]
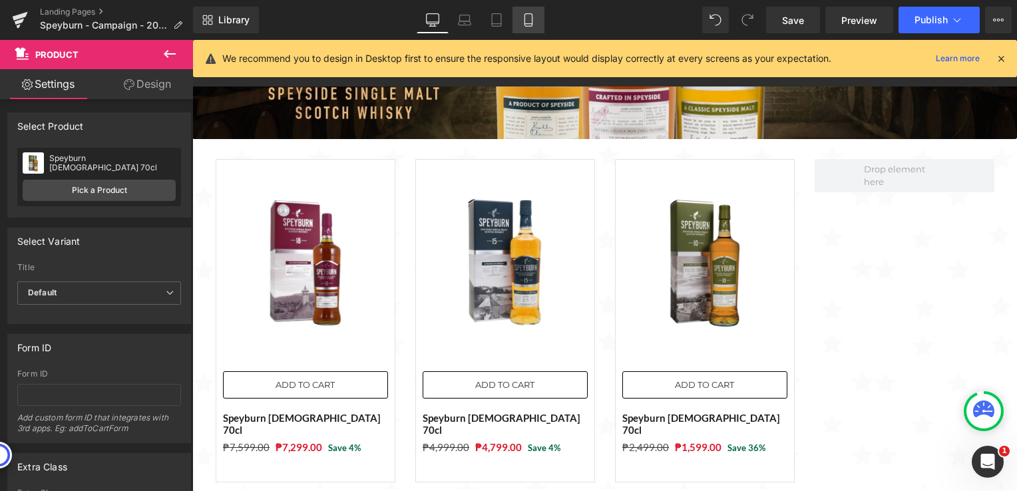
click at [529, 17] on icon at bounding box center [528, 19] width 13 height 13
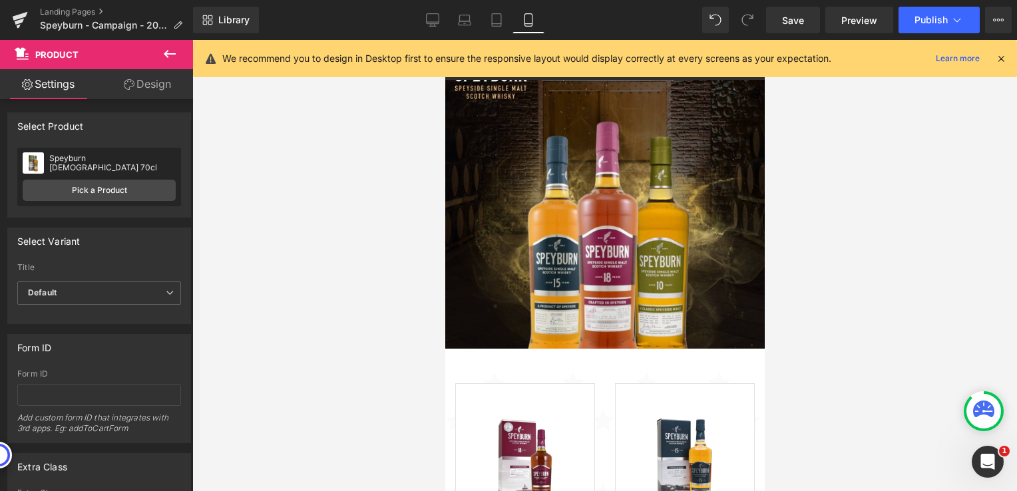
scroll to position [0, 0]
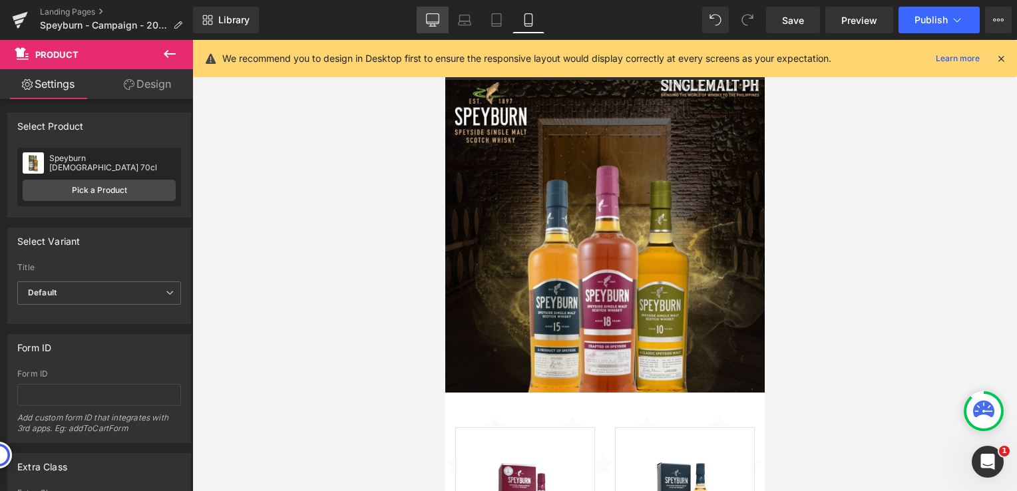
click at [429, 15] on icon at bounding box center [432, 19] width 13 height 13
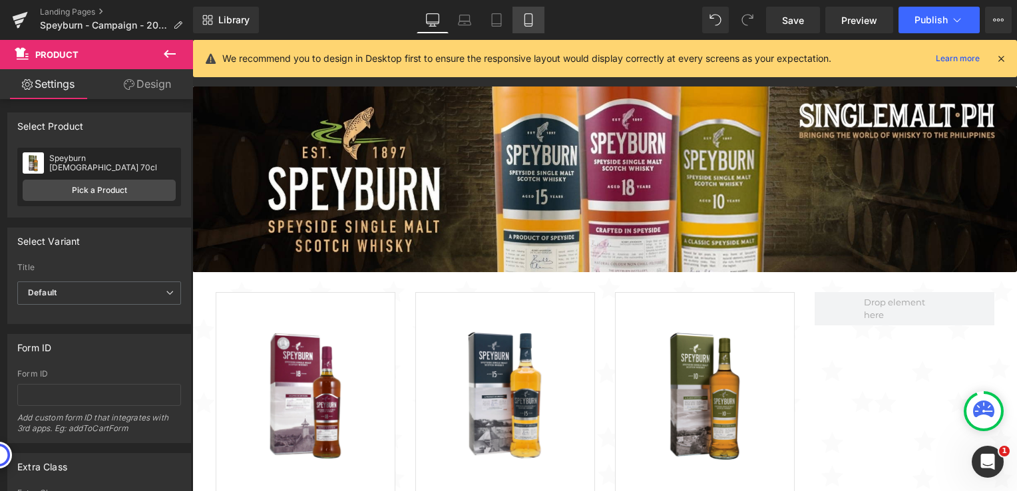
click at [531, 17] on icon at bounding box center [528, 19] width 13 height 13
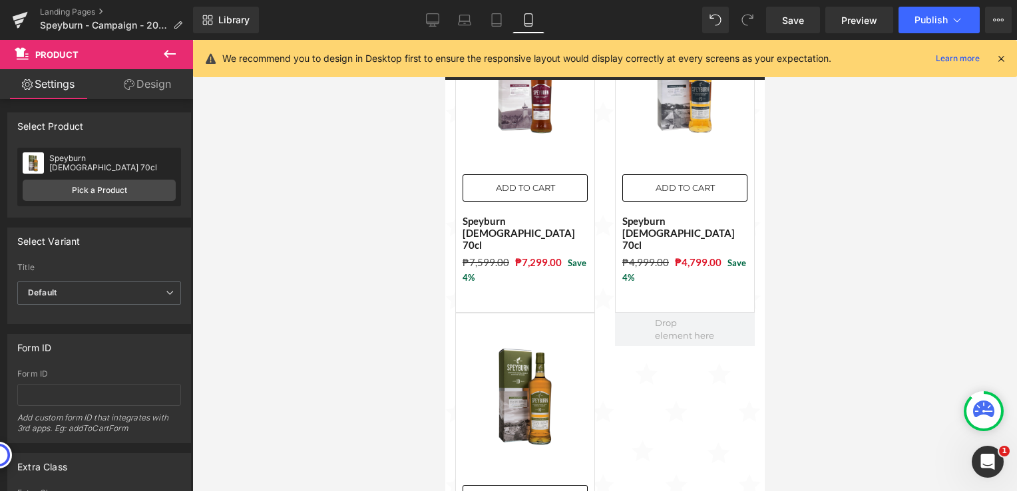
scroll to position [425, 0]
click at [507, 19] on link "Tablet" at bounding box center [497, 20] width 32 height 27
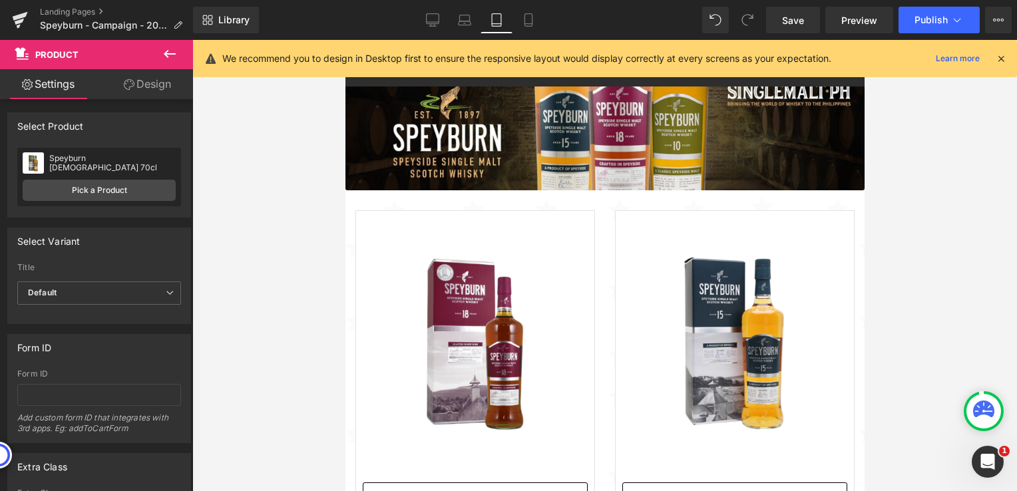
scroll to position [0, 0]
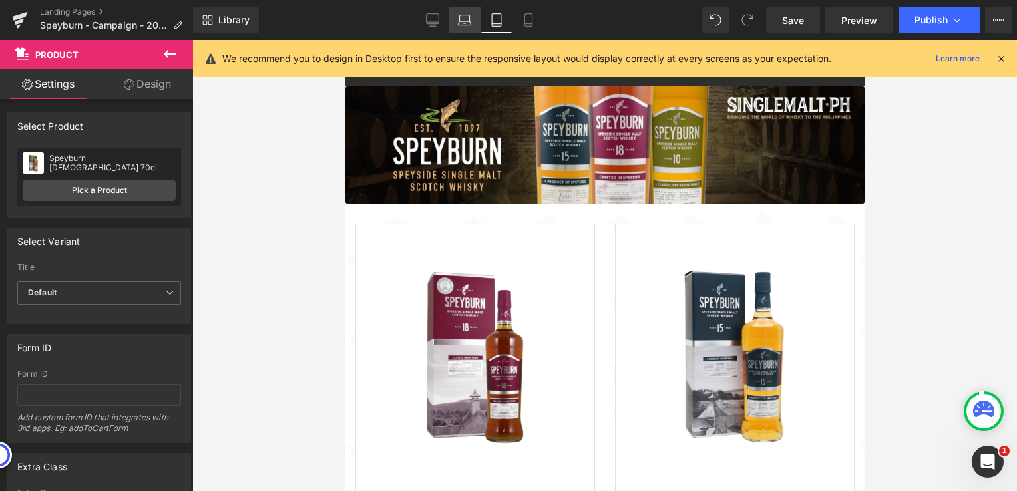
click at [465, 15] on icon at bounding box center [465, 18] width 10 height 6
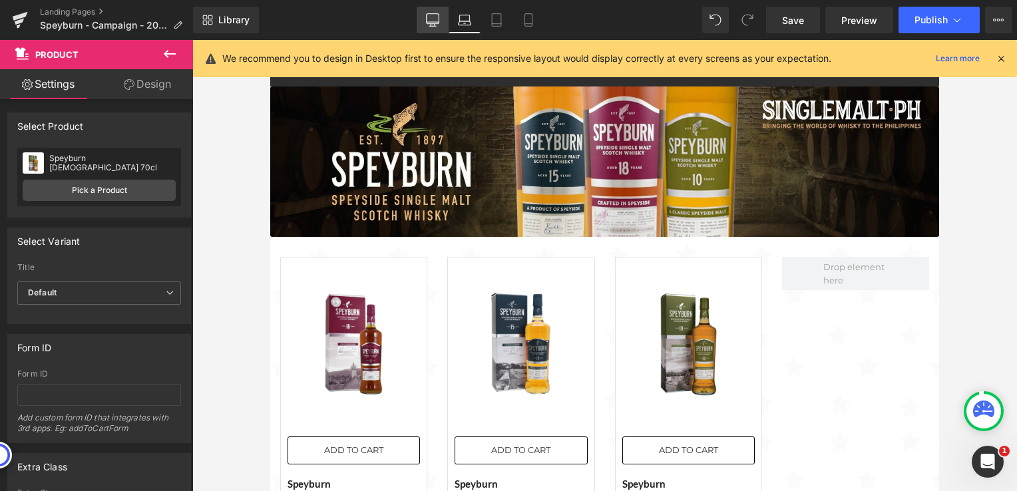
click at [428, 15] on icon at bounding box center [433, 19] width 13 height 10
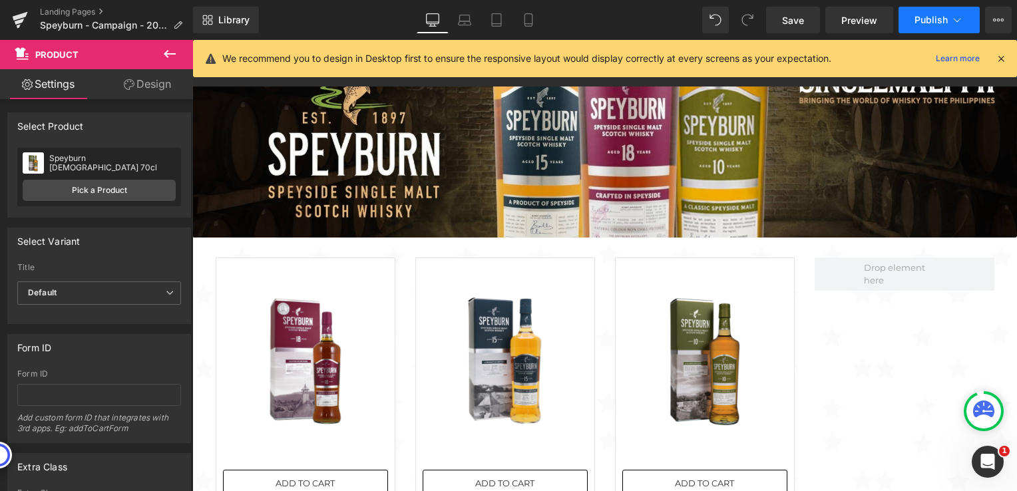
click at [931, 17] on span "Publish" at bounding box center [931, 20] width 33 height 11
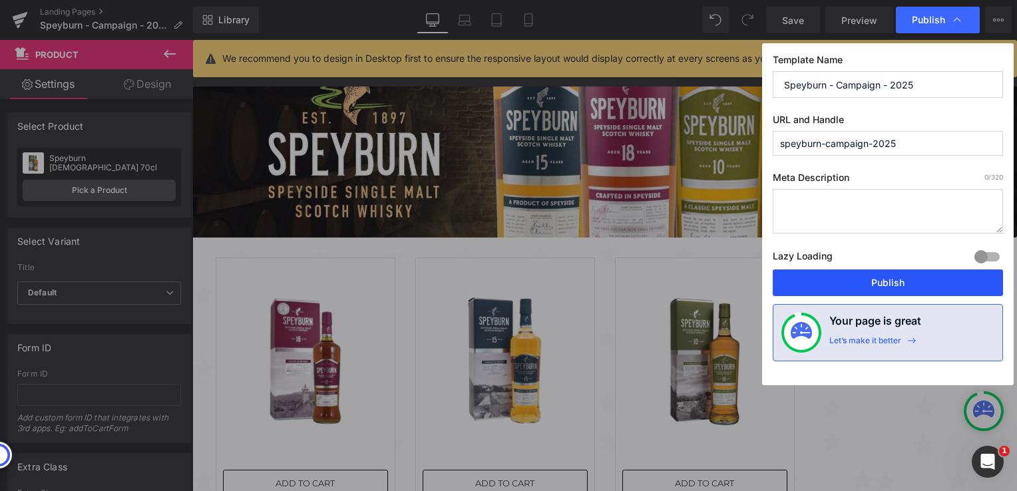
click at [892, 280] on button "Publish" at bounding box center [888, 283] width 230 height 27
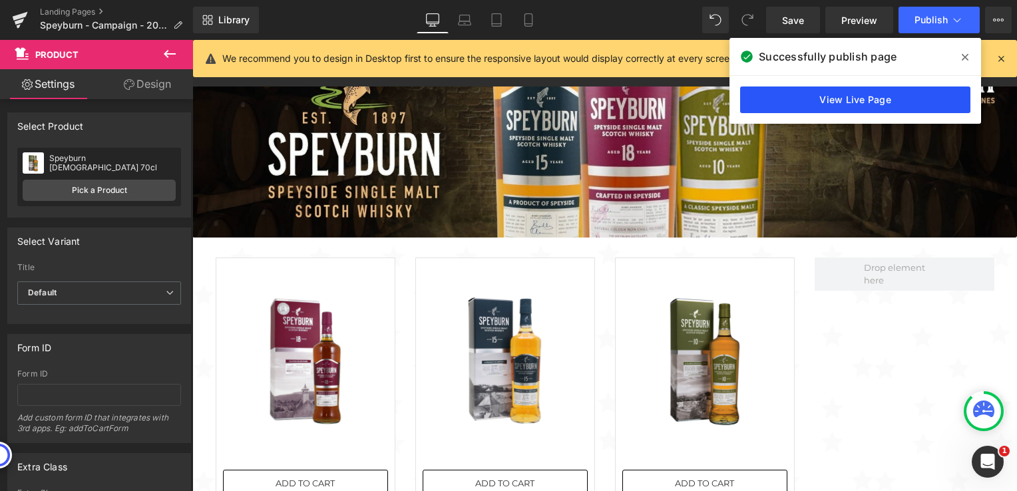
click at [837, 105] on link "View Live Page" at bounding box center [855, 100] width 230 height 27
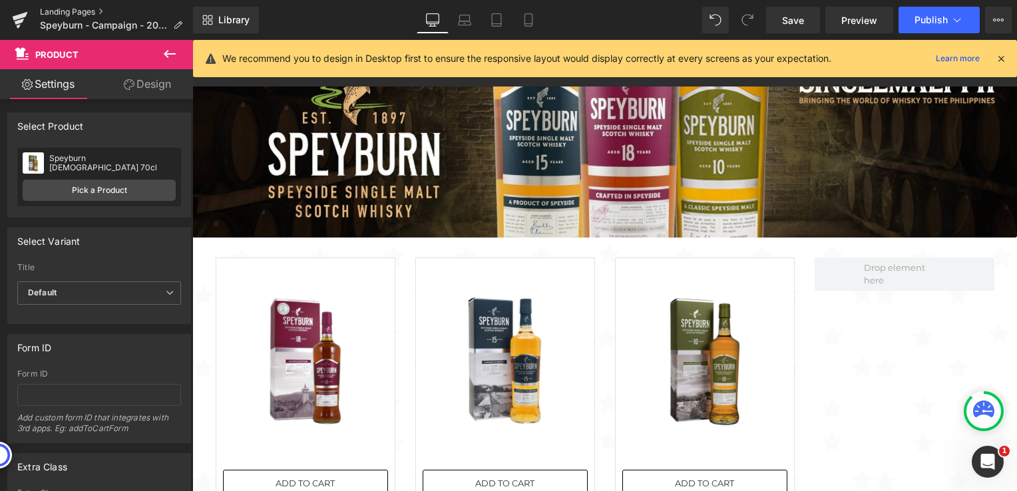
click at [75, 12] on link "Landing Pages" at bounding box center [116, 12] width 153 height 11
